Goal: Task Accomplishment & Management: Complete application form

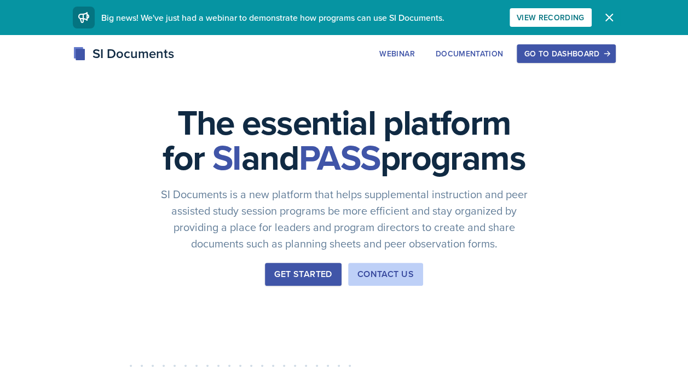
click at [607, 15] on icon "button" at bounding box center [609, 17] width 7 height 7
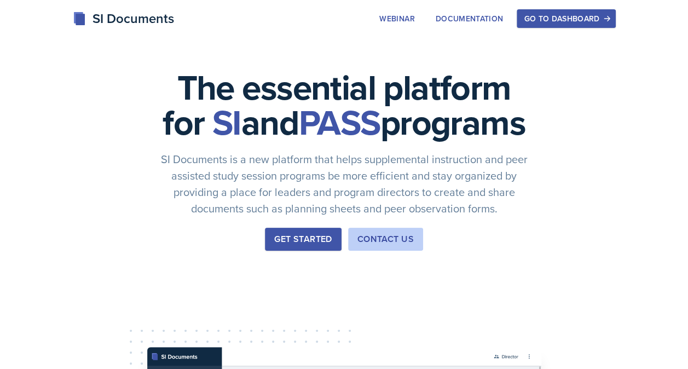
click at [591, 22] on div "Go to Dashboard" at bounding box center [566, 18] width 84 height 9
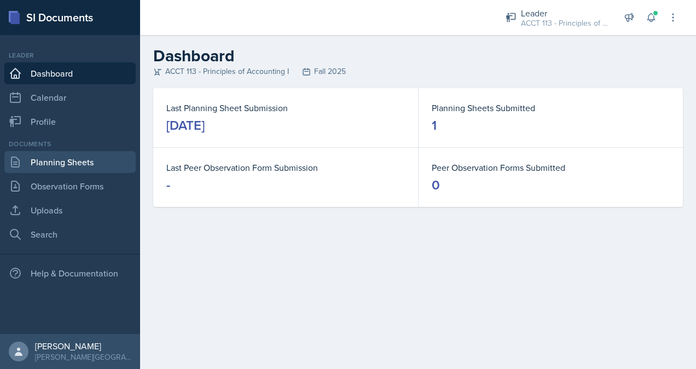
click at [76, 158] on link "Planning Sheets" at bounding box center [69, 162] width 131 height 22
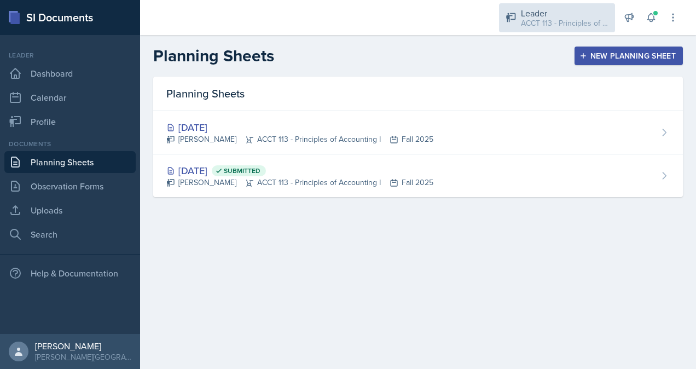
click at [575, 16] on div "Leader" at bounding box center [565, 13] width 88 height 13
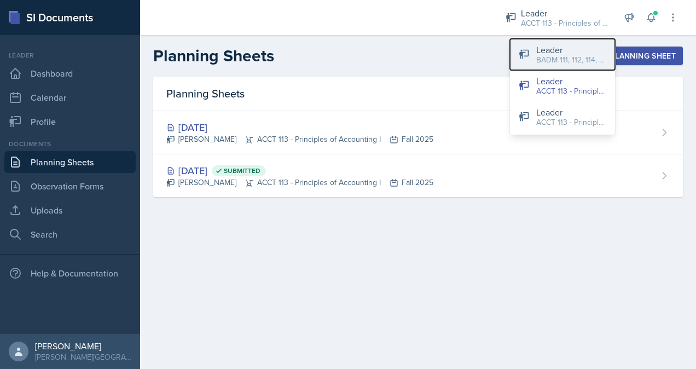
click at [576, 55] on div "BADM 111, 112, 114, 122 / Fall 2025" at bounding box center [571, 59] width 70 height 11
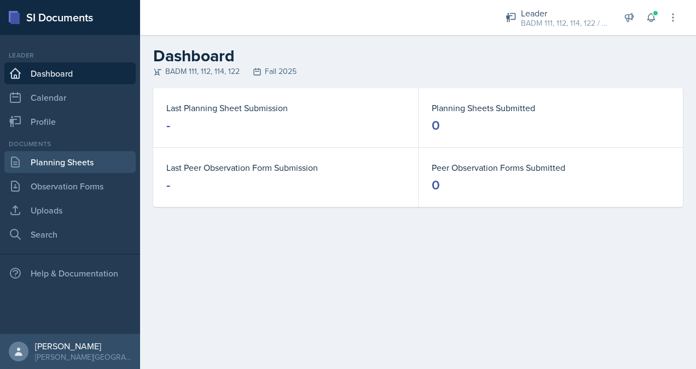
click at [74, 165] on link "Planning Sheets" at bounding box center [69, 162] width 131 height 22
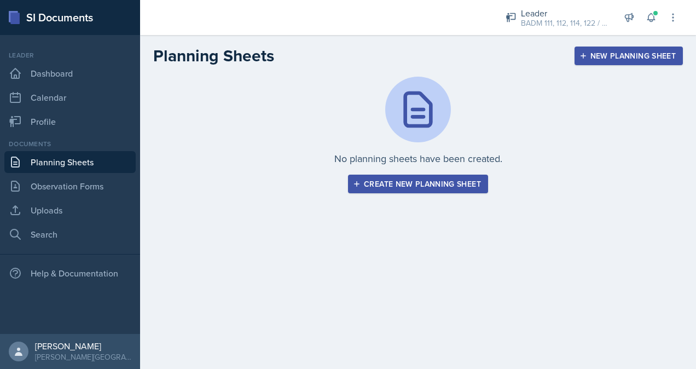
click at [394, 183] on div "Create new planning sheet" at bounding box center [418, 184] width 126 height 9
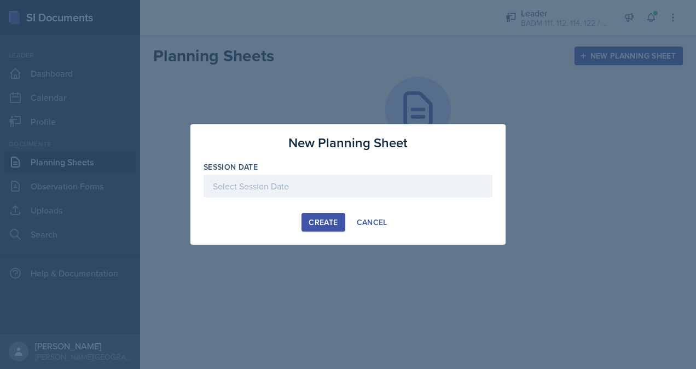
click at [336, 189] on div at bounding box center [348, 186] width 289 height 23
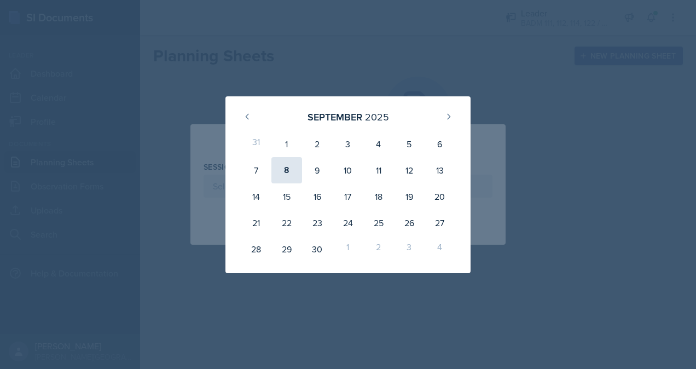
click at [283, 173] on div "8" at bounding box center [286, 170] width 31 height 26
type input "[DATE]"
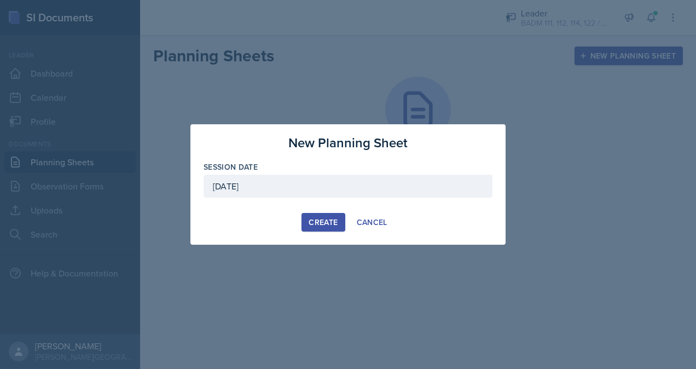
click at [322, 222] on div "Create" at bounding box center [323, 222] width 29 height 9
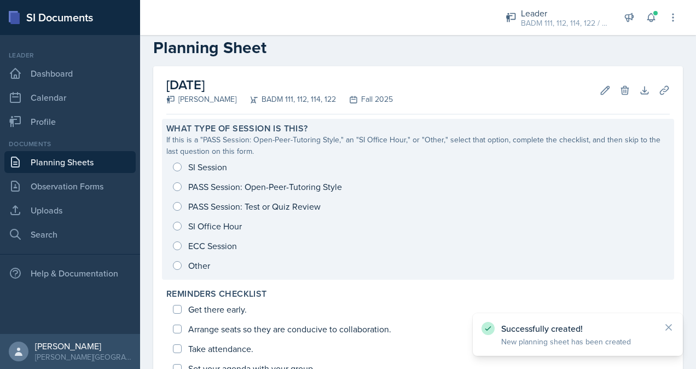
scroll to position [22, 0]
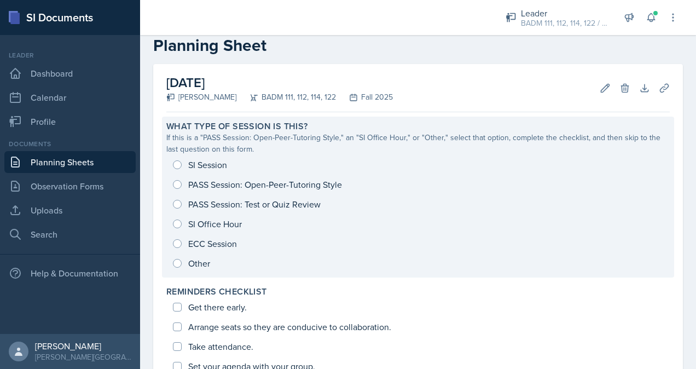
click at [266, 186] on div "SI Session PASS Session: Open-Peer-Tutoring Style PASS Session: Test or Quiz Re…" at bounding box center [418, 214] width 504 height 118
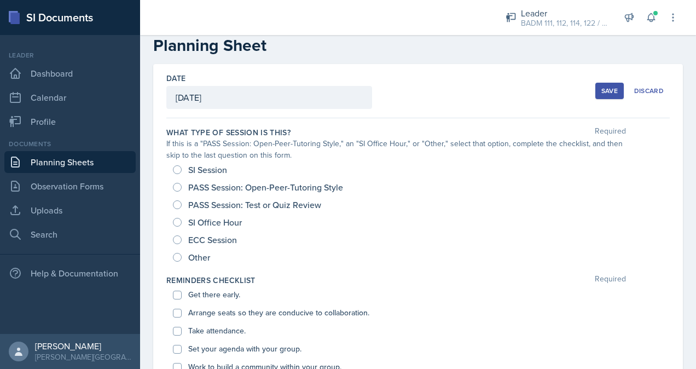
click at [204, 187] on span "PASS Session: Open-Peer-Tutoring Style" at bounding box center [265, 187] width 155 height 11
click at [182, 187] on input "PASS Session: Open-Peer-Tutoring Style" at bounding box center [177, 187] width 9 height 9
radio input "true"
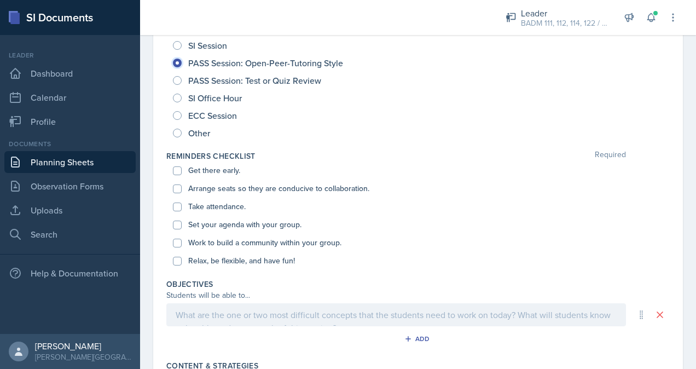
scroll to position [0, 0]
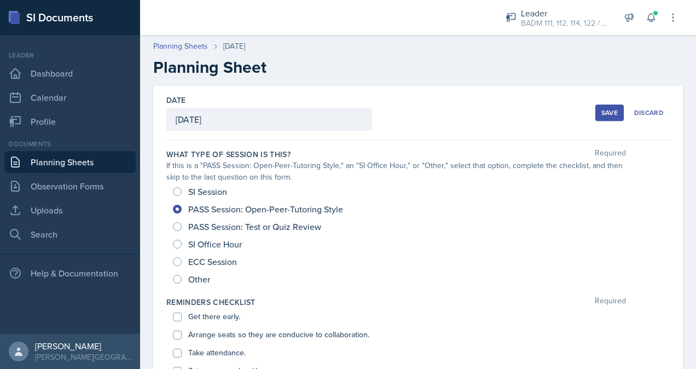
click at [602, 111] on div "Save" at bounding box center [609, 112] width 16 height 9
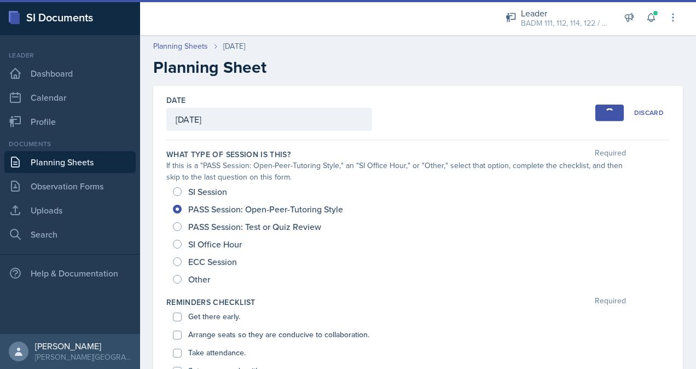
click at [76, 158] on link "Planning Sheets" at bounding box center [69, 162] width 131 height 22
